Goal: Navigation & Orientation: Understand site structure

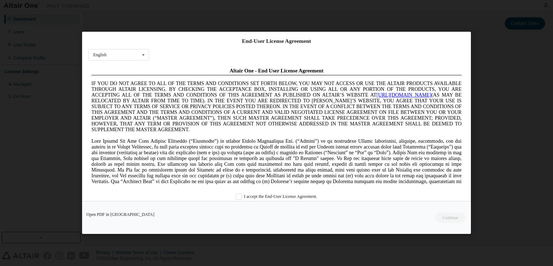
drag, startPoint x: 459, startPoint y: 73, endPoint x: 533, endPoint y: 99, distance: 78.3
click at [32, 36] on div "End-User License Agreement English English Chinese French German Japanese Korea…" at bounding box center [276, 133] width 553 height 266
click at [239, 197] on label "I accept the End-User License Agreement." at bounding box center [276, 197] width 81 height 6
click at [447, 217] on button "Continue" at bounding box center [450, 218] width 31 height 11
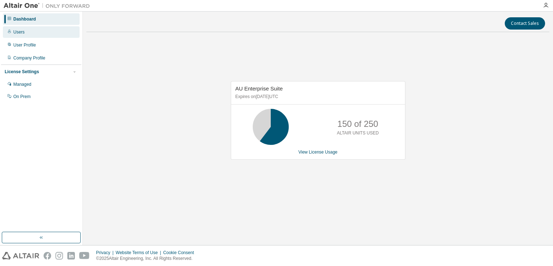
click at [16, 31] on div "Users" at bounding box center [18, 32] width 11 height 6
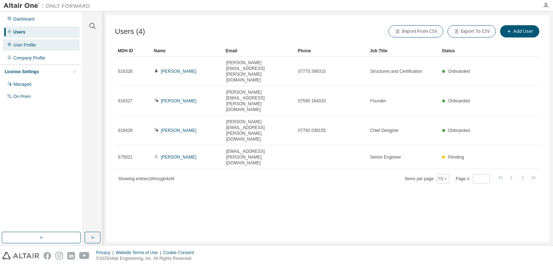
click at [21, 45] on div "User Profile" at bounding box center [24, 45] width 23 height 6
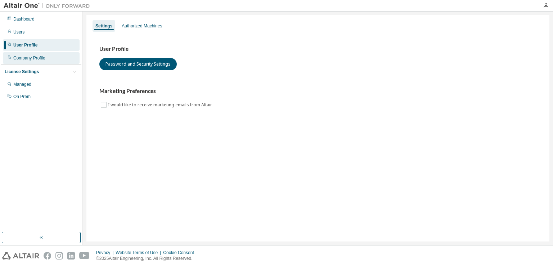
click at [22, 56] on div "Company Profile" at bounding box center [29, 58] width 32 height 6
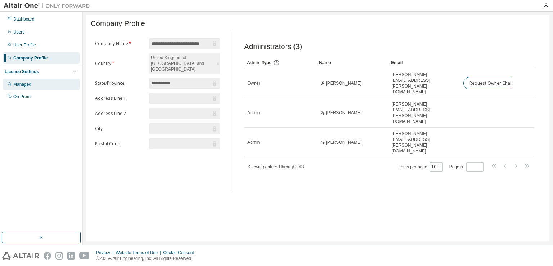
click at [26, 85] on div "Managed" at bounding box center [22, 84] width 18 height 6
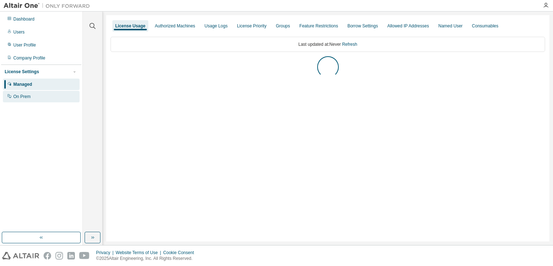
click at [26, 95] on div "On Prem" at bounding box center [21, 97] width 17 height 6
